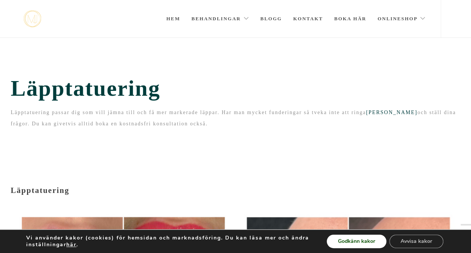
click at [369, 238] on button "Godkänn kakor" at bounding box center [357, 240] width 60 height 13
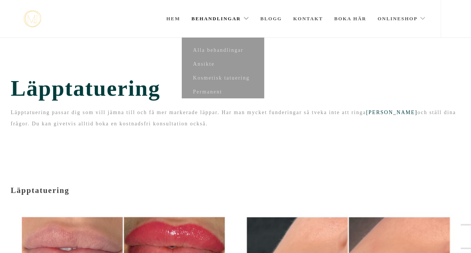
click at [215, 19] on link "Behandlingar" at bounding box center [221, 18] width 58 height 37
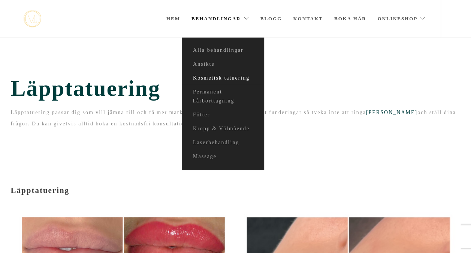
click at [224, 78] on link "Kosmetisk tatuering" at bounding box center [223, 78] width 82 height 14
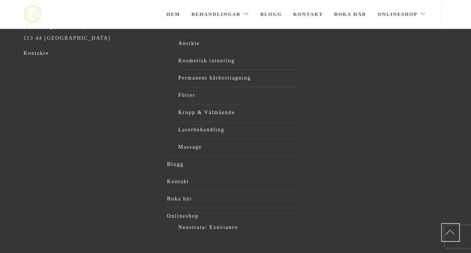
scroll to position [270, 0]
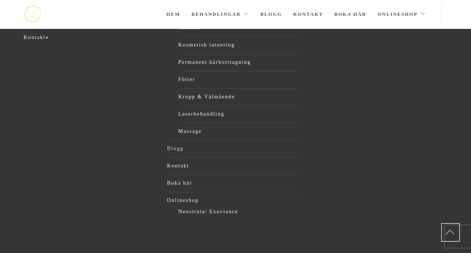
click at [178, 147] on link "Blogg" at bounding box center [234, 148] width 134 height 11
